Goal: Information Seeking & Learning: Check status

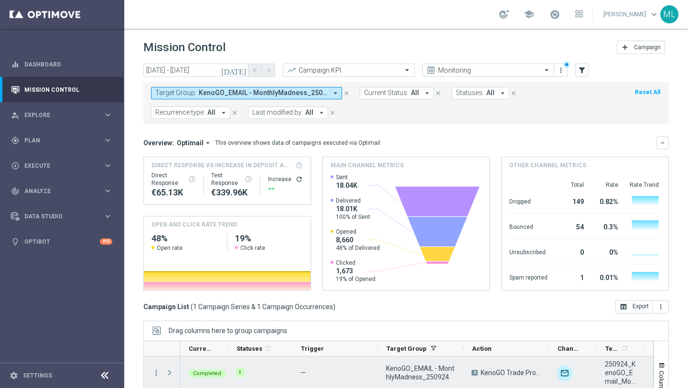
click at [155, 368] on icon "more_vert" at bounding box center [156, 372] width 9 height 9
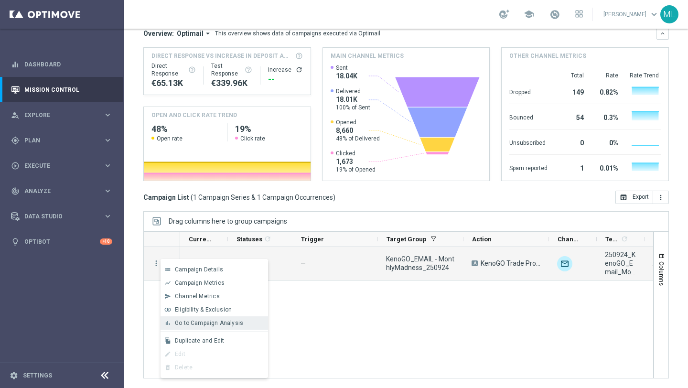
click at [192, 323] on span "Go to Campaign Analysis" at bounding box center [209, 322] width 68 height 7
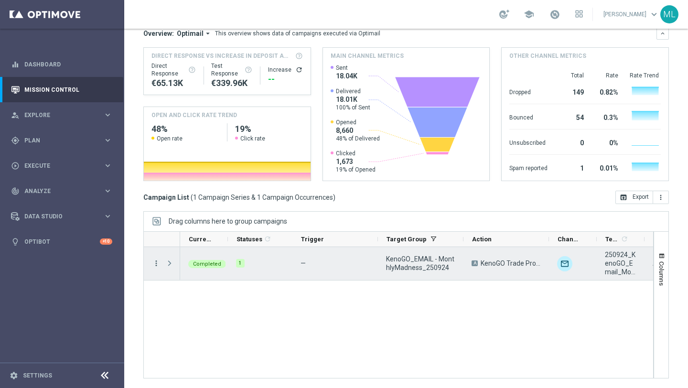
click at [157, 259] on icon "more_vert" at bounding box center [156, 263] width 9 height 9
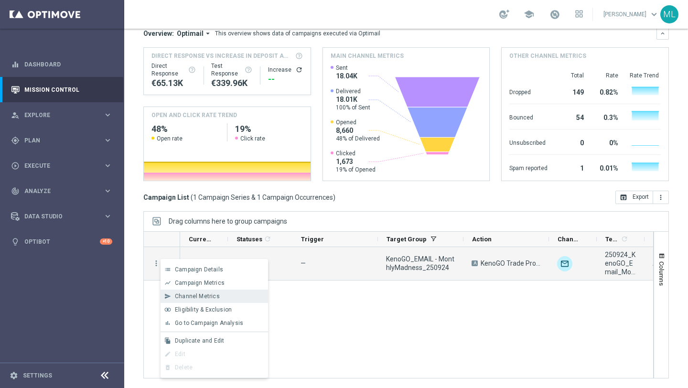
click at [184, 299] on div "send Channel Metrics" at bounding box center [213, 295] width 107 height 13
